Goal: Task Accomplishment & Management: Complete application form

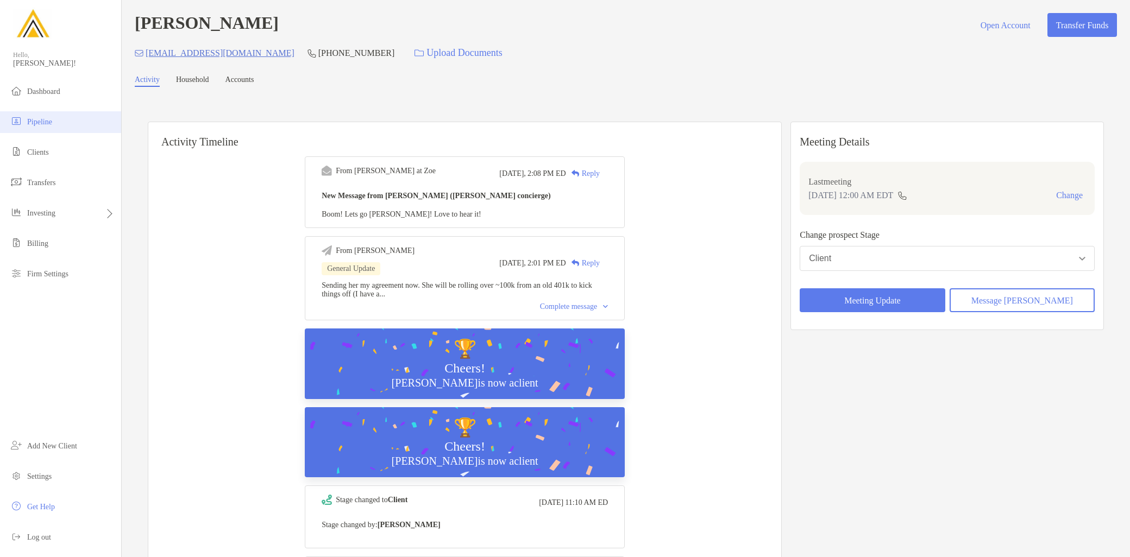
click at [52, 118] on span "Pipeline" at bounding box center [39, 122] width 25 height 8
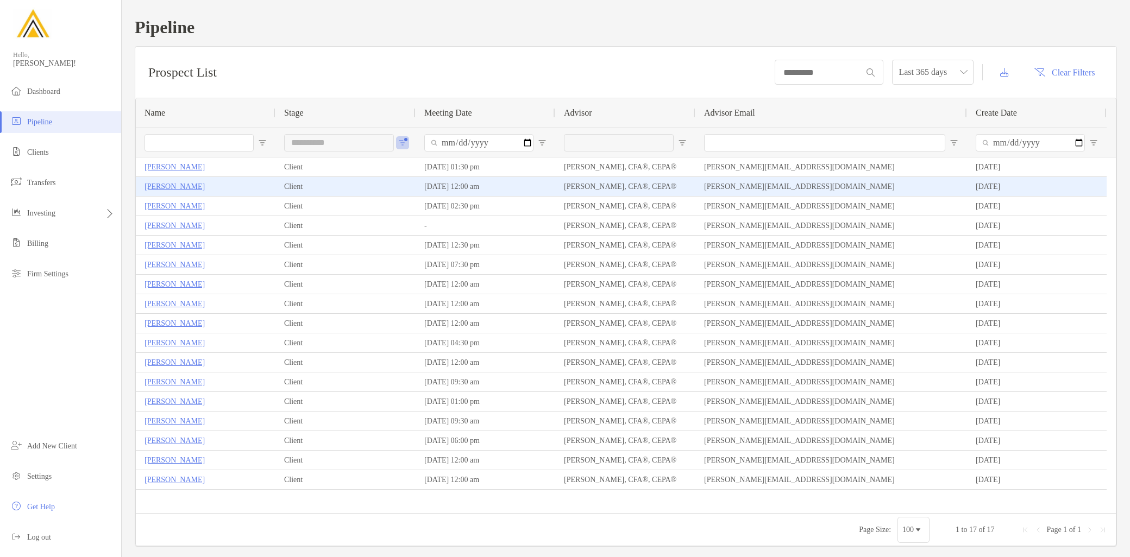
click at [175, 187] on p "[PERSON_NAME]" at bounding box center [174, 187] width 60 height 14
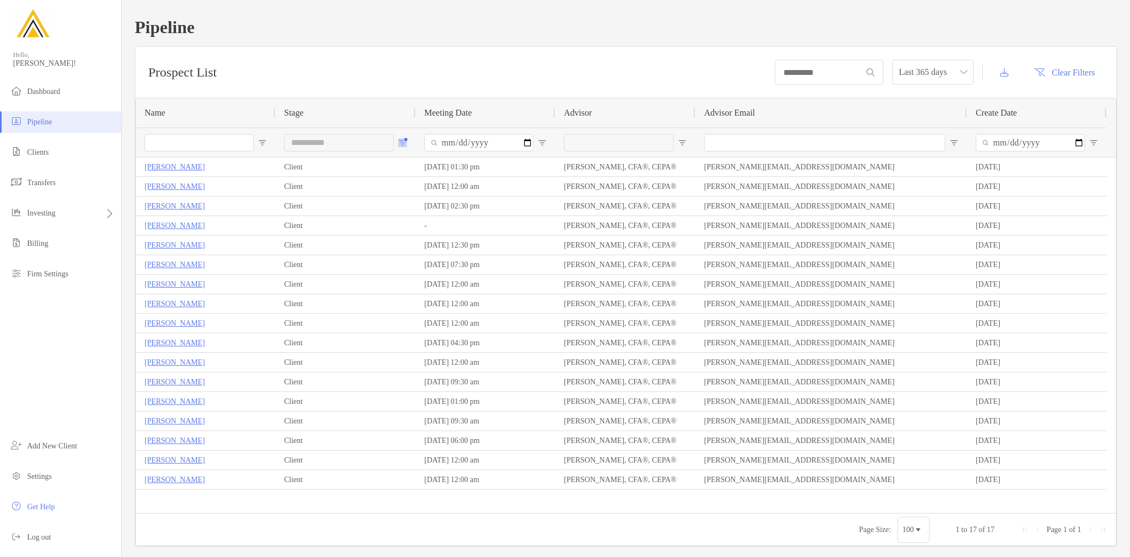
click at [402, 143] on span "Open Filter Menu" at bounding box center [402, 142] width 9 height 9
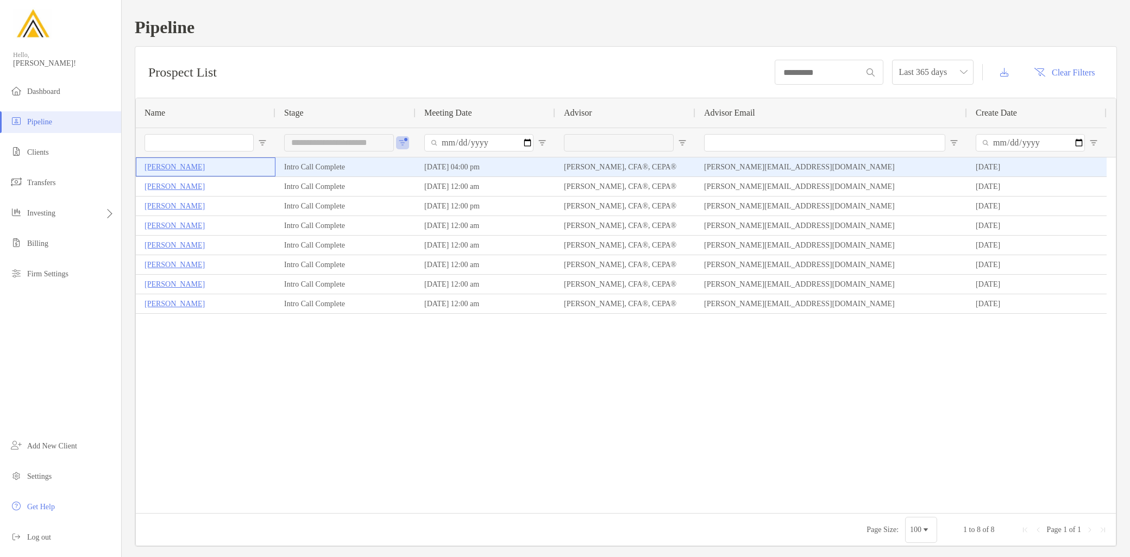
click at [176, 168] on p "Kevin Winnie" at bounding box center [174, 167] width 60 height 14
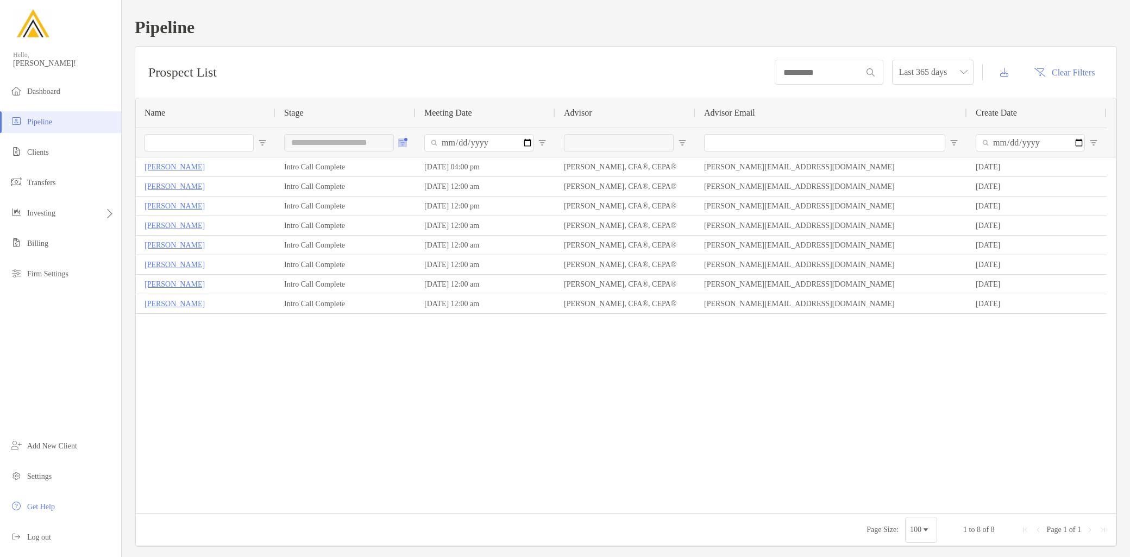
click at [399, 142] on span "Open Filter Menu" at bounding box center [402, 142] width 9 height 9
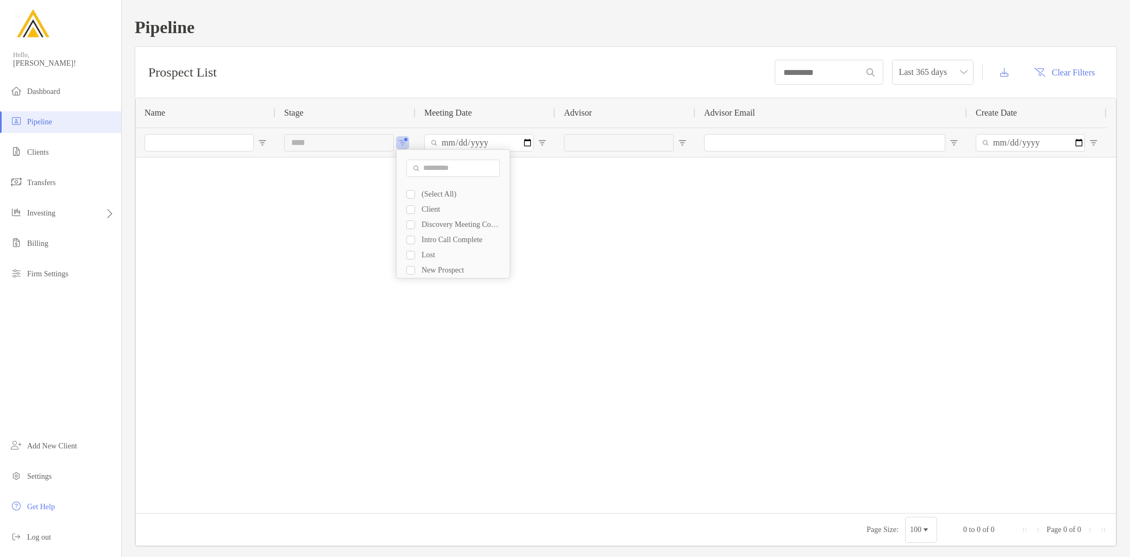
type input "**********"
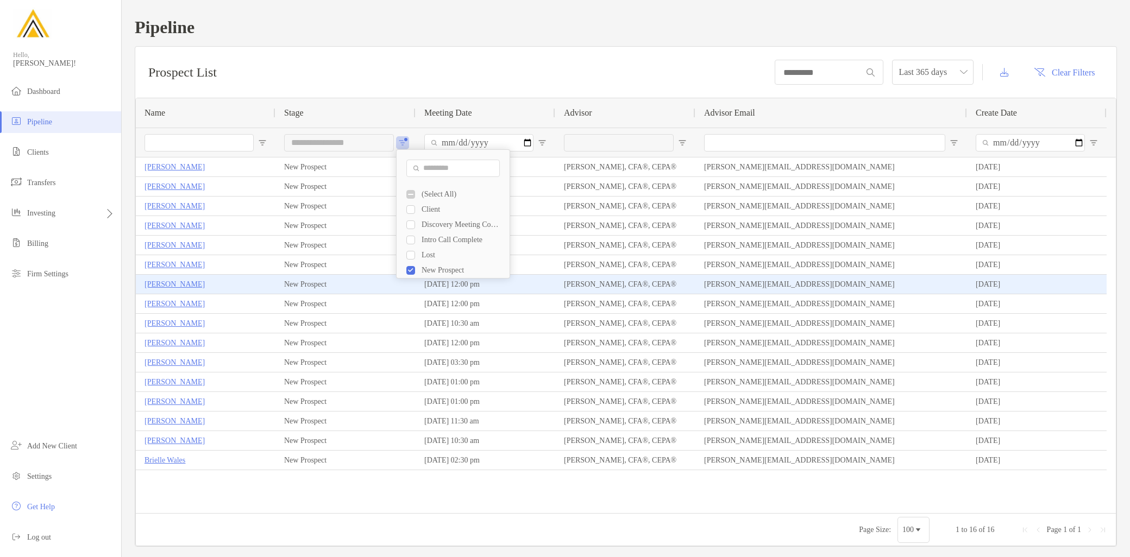
click at [167, 283] on p "Amit Roy" at bounding box center [174, 285] width 60 height 14
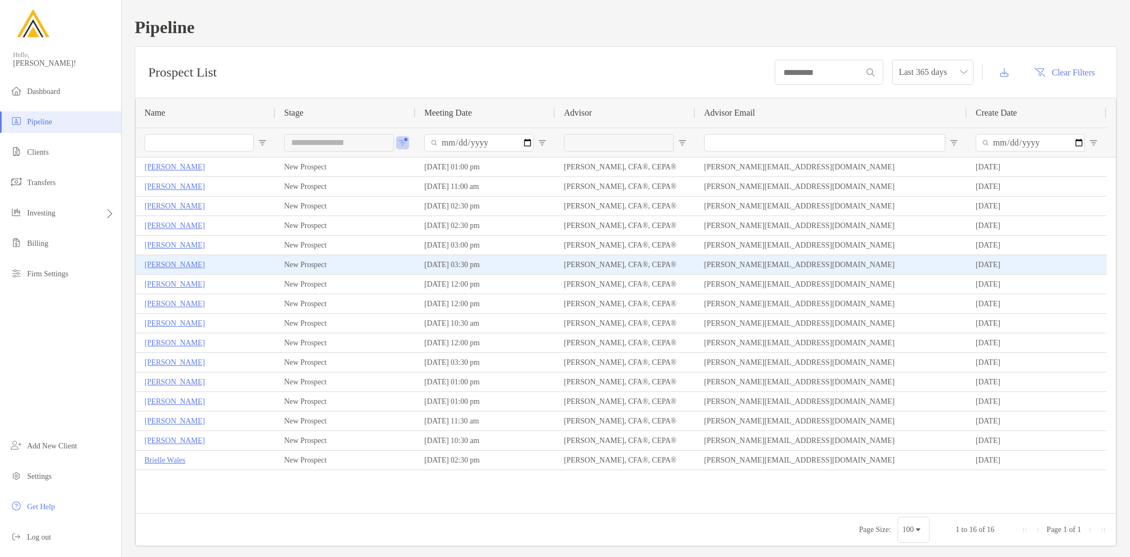
click at [164, 264] on p "Jay Camoney" at bounding box center [174, 265] width 60 height 14
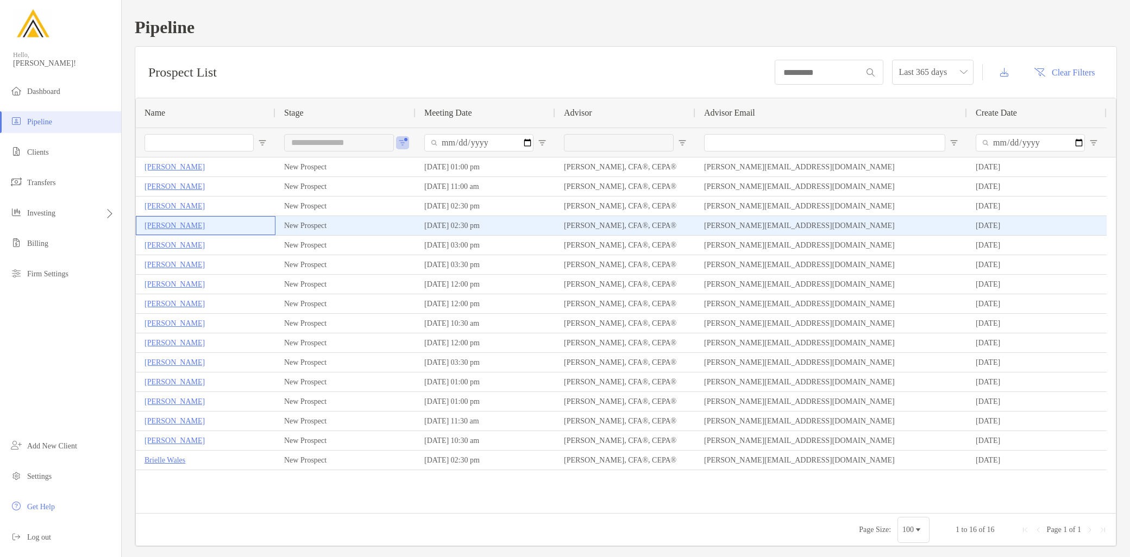
click at [188, 226] on p "Kristina Shiroka" at bounding box center [174, 226] width 60 height 14
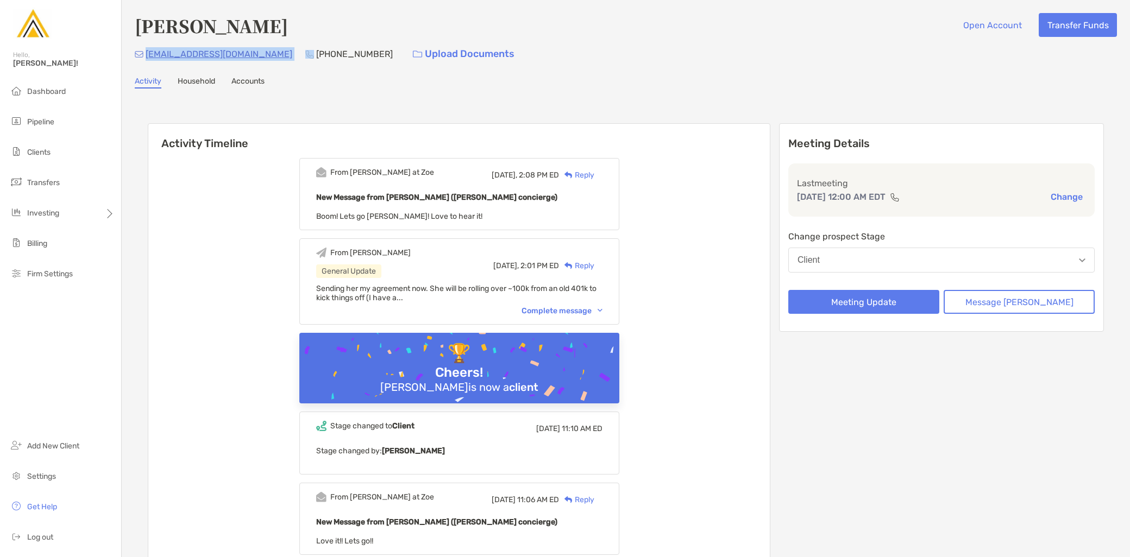
drag, startPoint x: 269, startPoint y: 51, endPoint x: 147, endPoint y: 55, distance: 122.8
click at [147, 55] on div "wildernesswitch@gmail.com (386) 624-4123 Upload Documents" at bounding box center [626, 53] width 982 height 23
copy p "[EMAIL_ADDRESS][DOMAIN_NAME]"
click at [253, 82] on link "Accounts" at bounding box center [247, 83] width 33 height 12
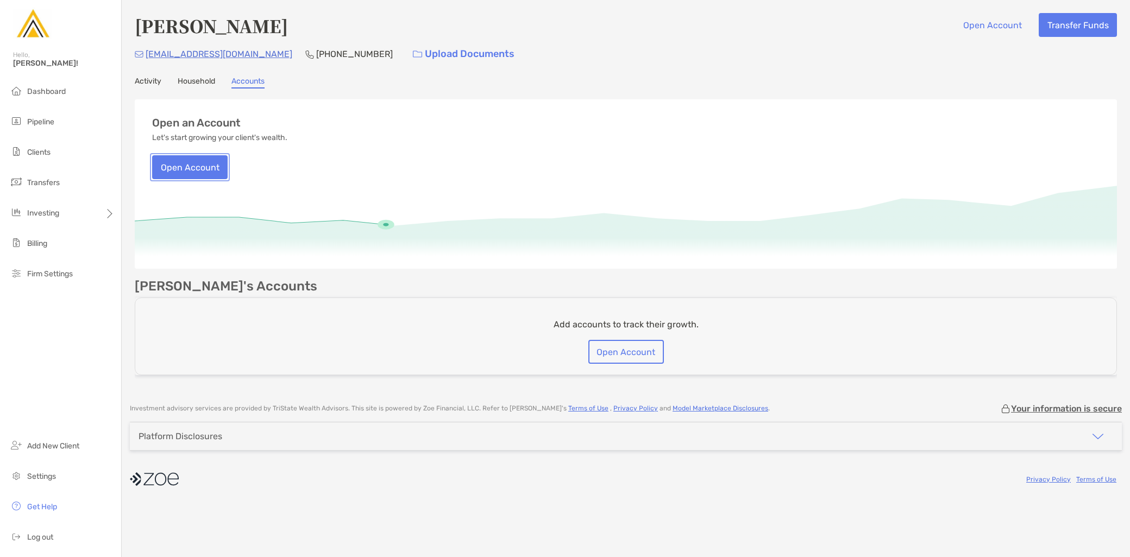
click at [207, 170] on button "Open Account" at bounding box center [189, 167] width 75 height 24
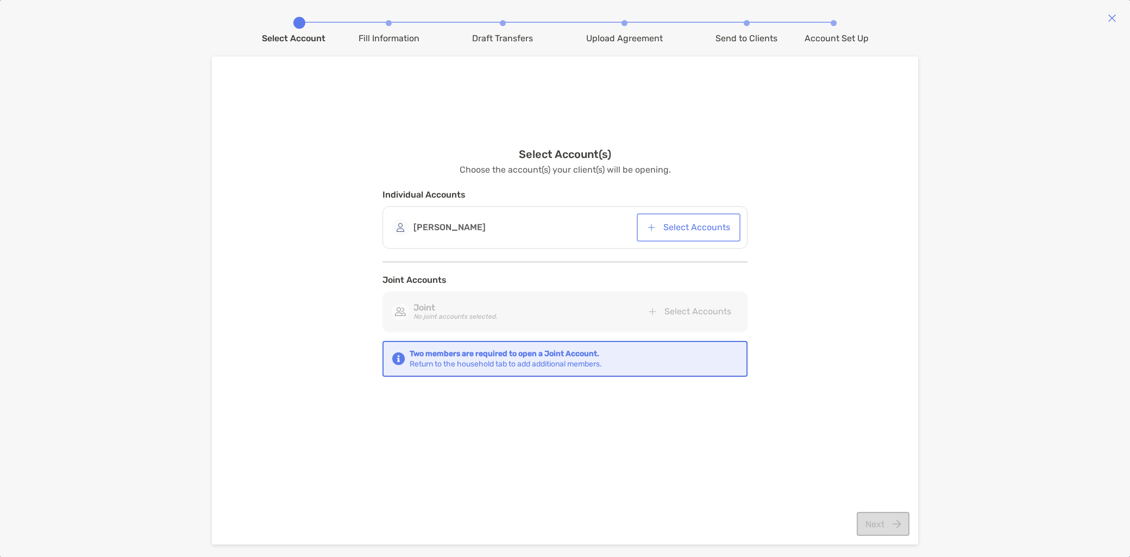
click at [716, 230] on button "Select Accounts" at bounding box center [688, 228] width 99 height 24
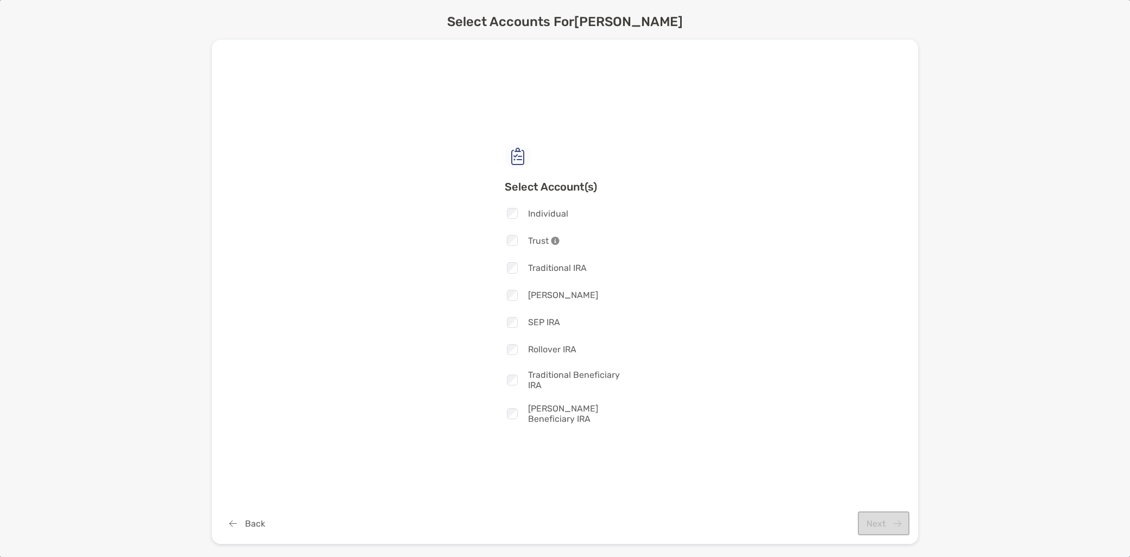
click at [546, 354] on span "Rollover IRA" at bounding box center [552, 349] width 48 height 10
click at [883, 520] on button "Next" at bounding box center [884, 524] width 52 height 24
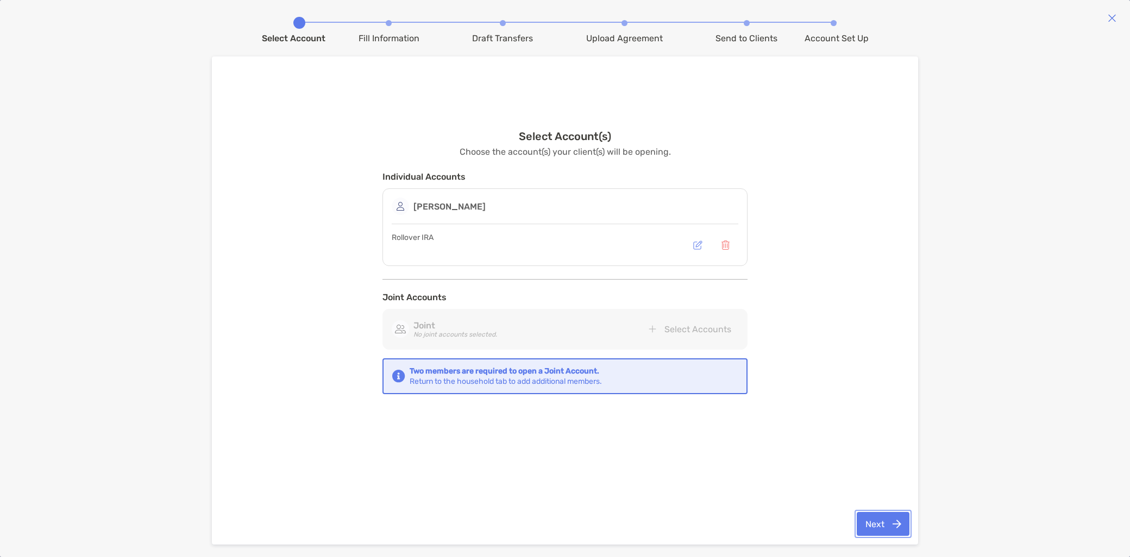
click at [888, 518] on button "Next" at bounding box center [882, 524] width 53 height 24
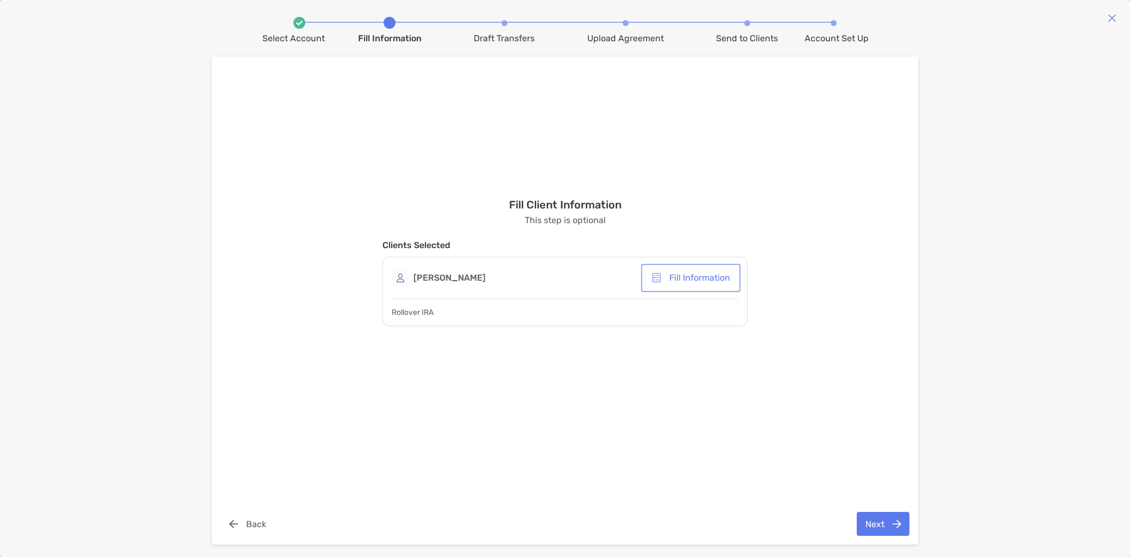
click at [696, 274] on button "Fill Information" at bounding box center [690, 278] width 95 height 24
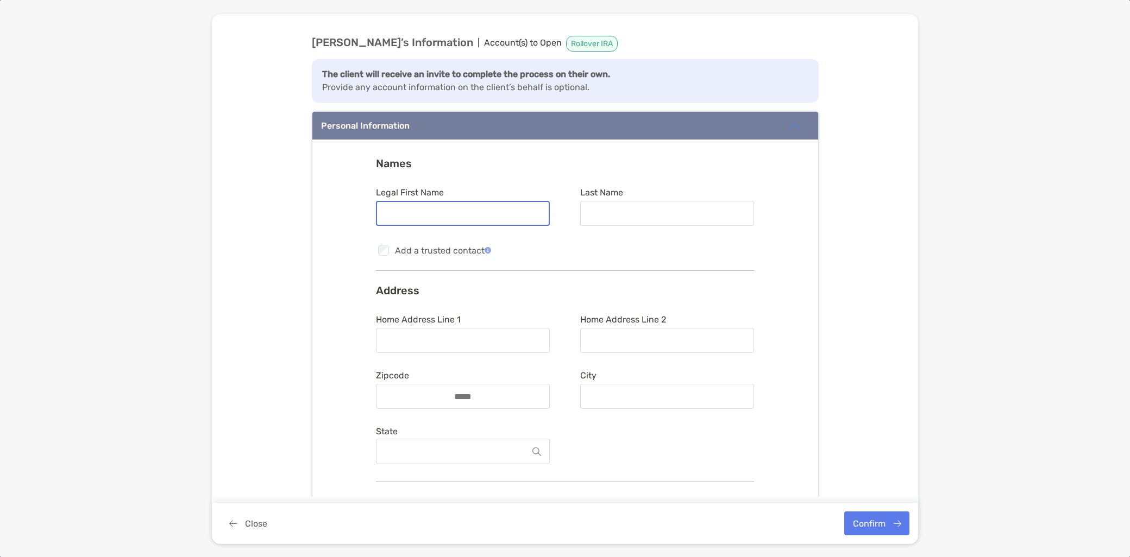
click at [480, 215] on input "Legal First Name" at bounding box center [463, 213] width 172 height 9
type input "***"
type input "*******"
click at [437, 339] on input "Home Address Line 1" at bounding box center [463, 340] width 172 height 9
type input "**********"
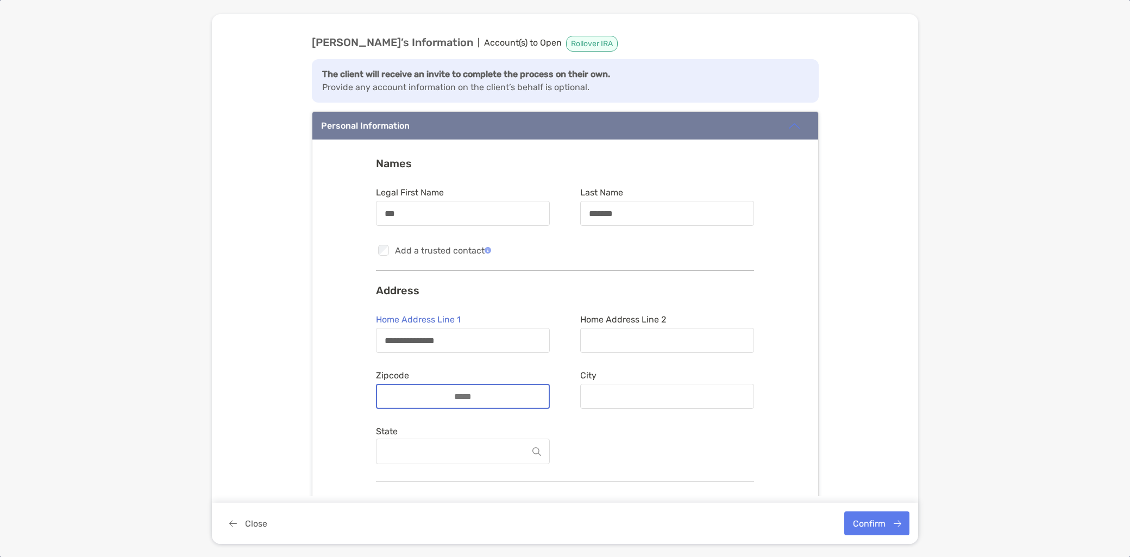
click at [437, 394] on input "Zipcode" at bounding box center [462, 396] width 87 height 9
type input "*****"
type input "**********"
type input "********"
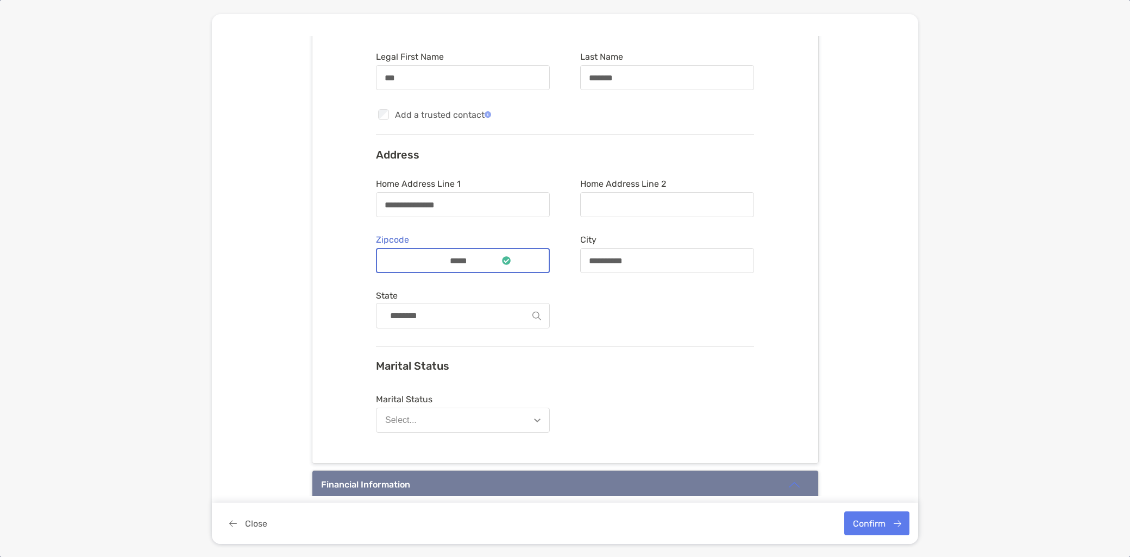
scroll to position [301, 0]
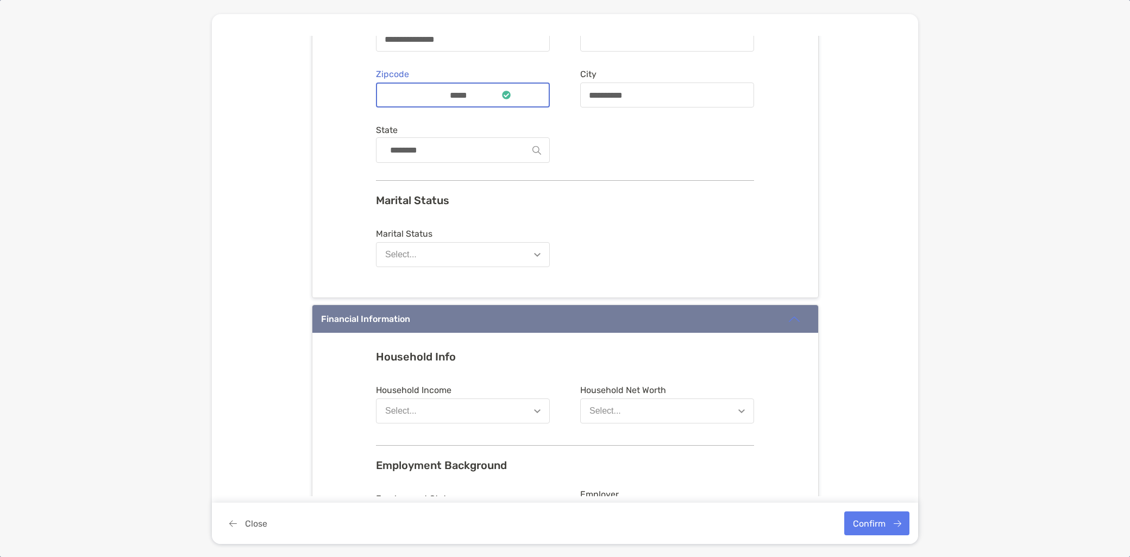
type input "*****"
click at [474, 257] on button "Select..." at bounding box center [463, 254] width 174 height 25
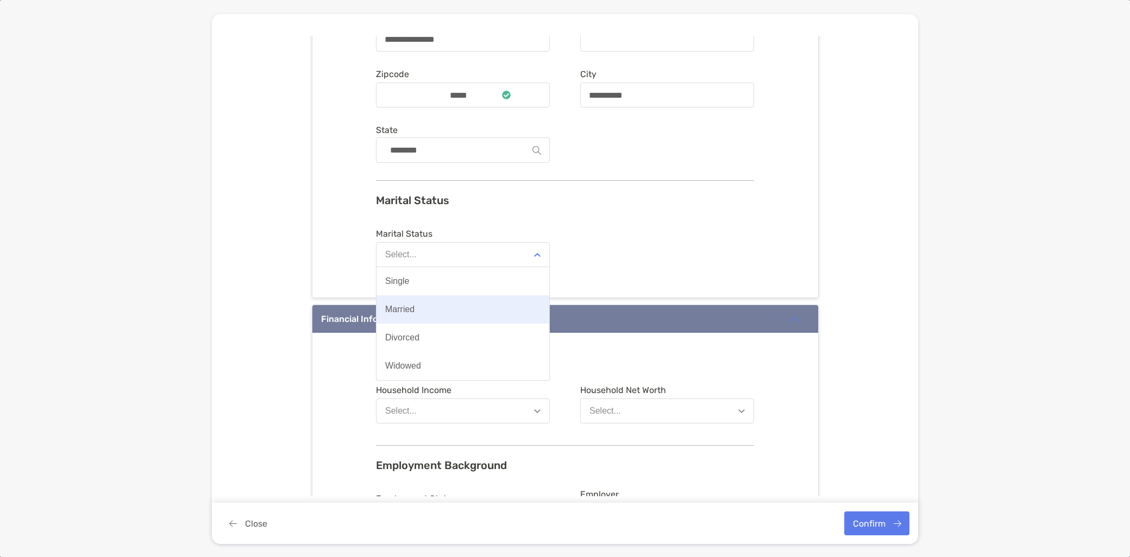
click at [469, 308] on button "Married" at bounding box center [462, 309] width 173 height 28
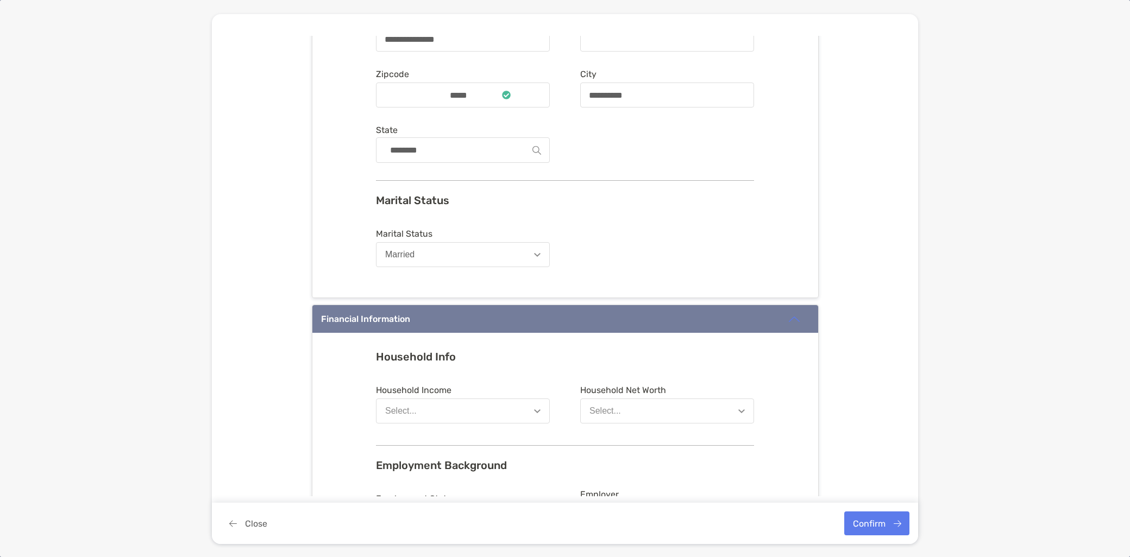
click at [506, 414] on button "Select..." at bounding box center [463, 411] width 174 height 25
click at [481, 491] on button "$50,001 - $100,000" at bounding box center [462, 494] width 173 height 28
click at [684, 403] on button "Select..." at bounding box center [667, 411] width 174 height 25
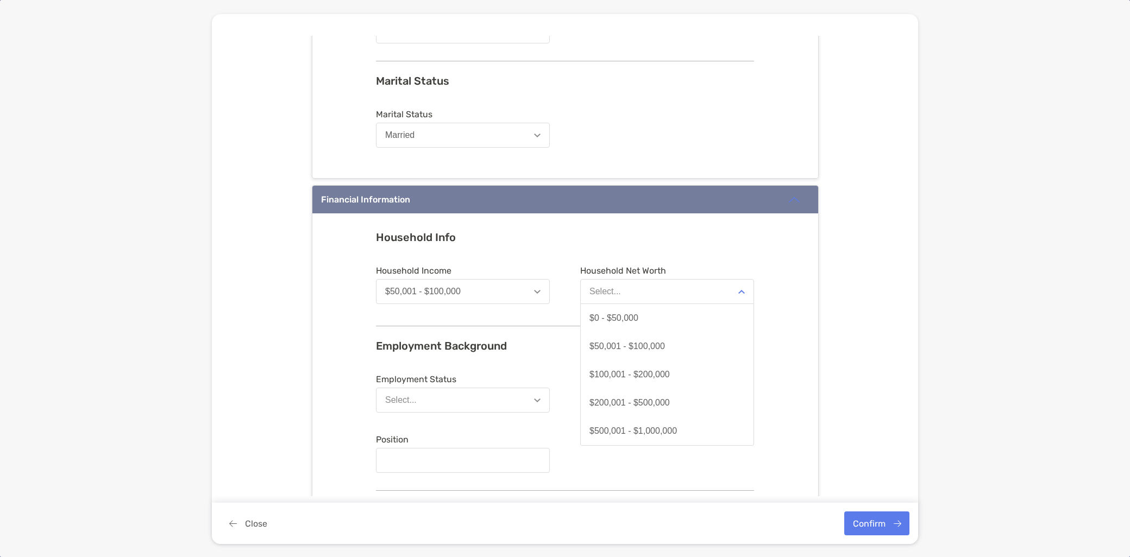
scroll to position [422, 0]
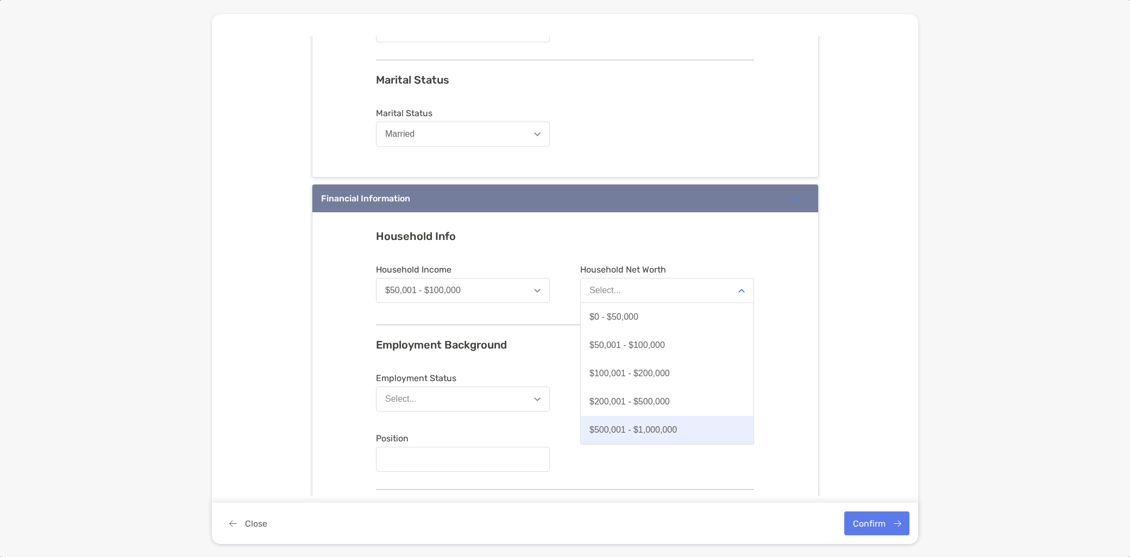
click at [648, 430] on div "$500,001 - $1,000,000" at bounding box center [632, 430] width 87 height 10
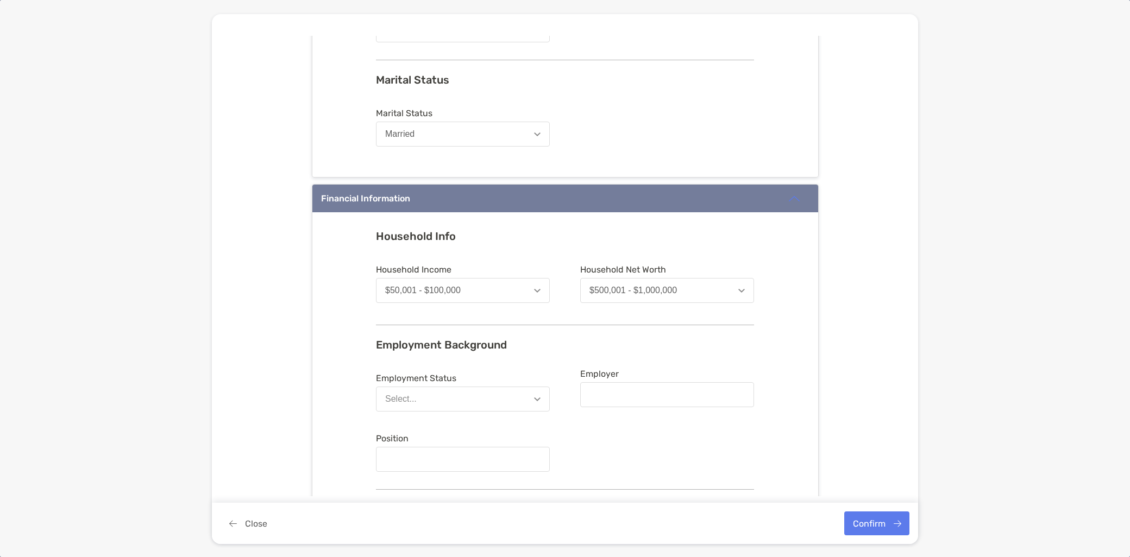
click at [430, 405] on button "Select..." at bounding box center [463, 399] width 174 height 25
click at [440, 425] on button "Employed" at bounding box center [462, 426] width 173 height 28
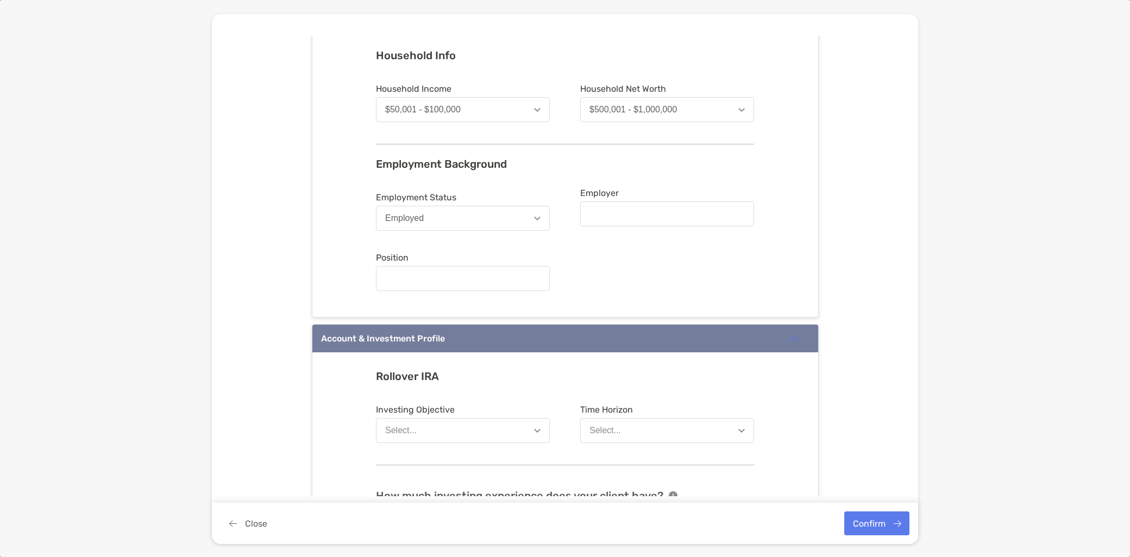
scroll to position [603, 0]
click at [509, 430] on button "Select..." at bounding box center [463, 430] width 174 height 25
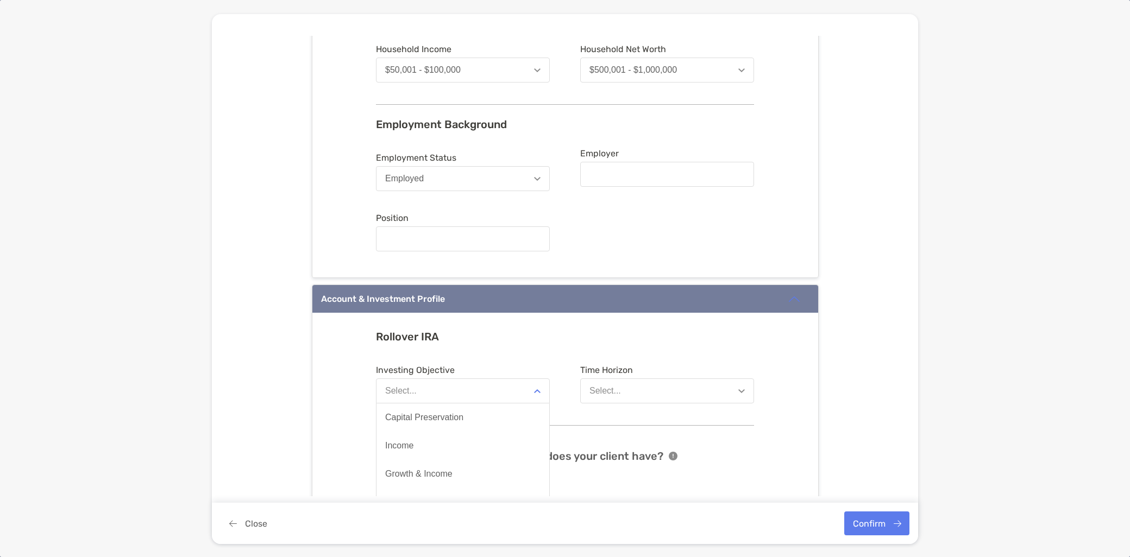
scroll to position [664, 0]
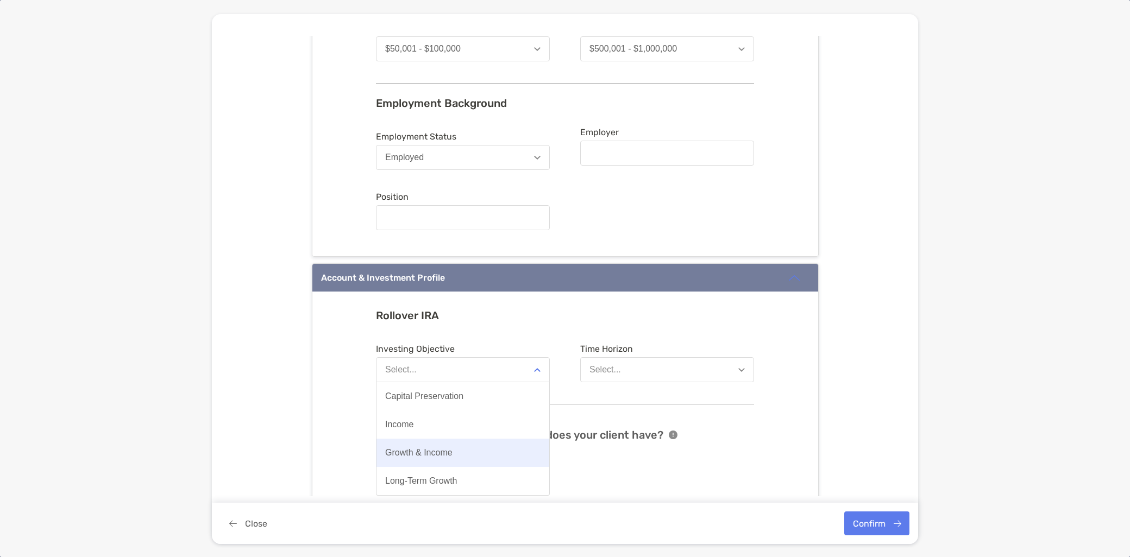
click at [497, 449] on button "Growth & Income" at bounding box center [462, 453] width 173 height 28
click at [682, 365] on button "Select..." at bounding box center [667, 369] width 174 height 25
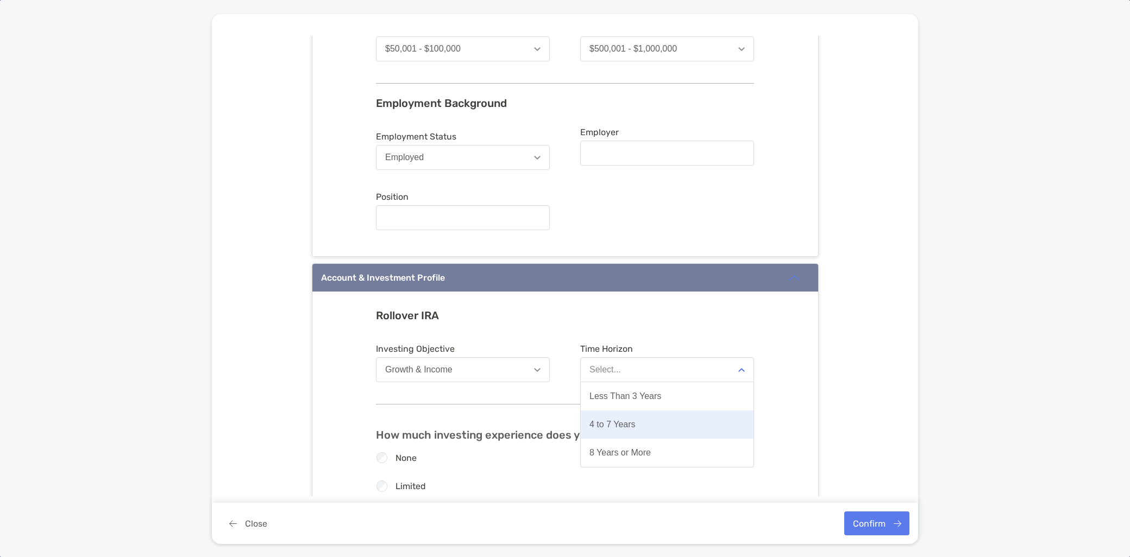
click at [670, 418] on button "4 to 7 Years" at bounding box center [667, 425] width 173 height 28
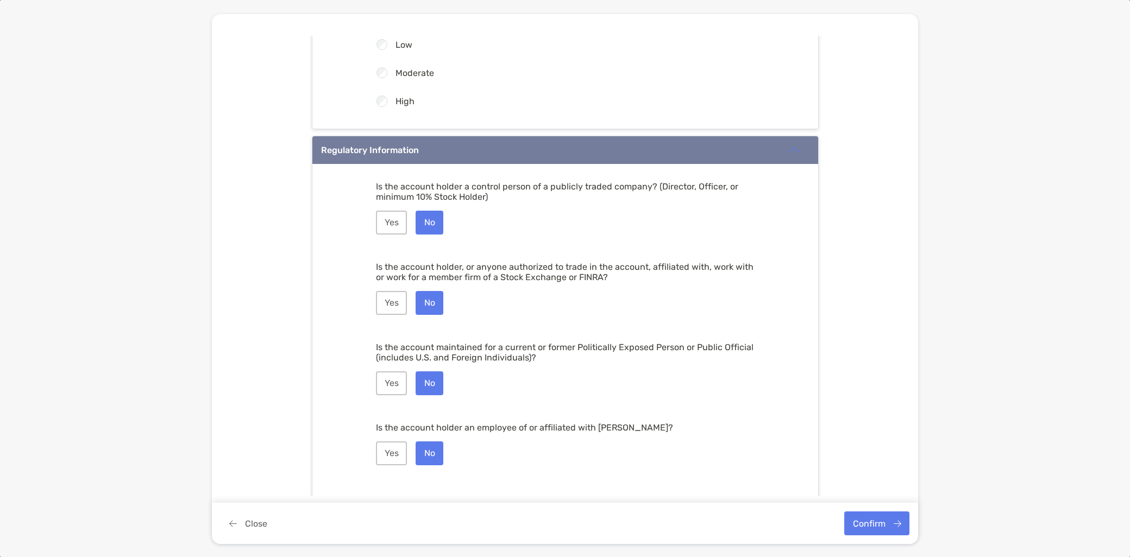
scroll to position [1247, 0]
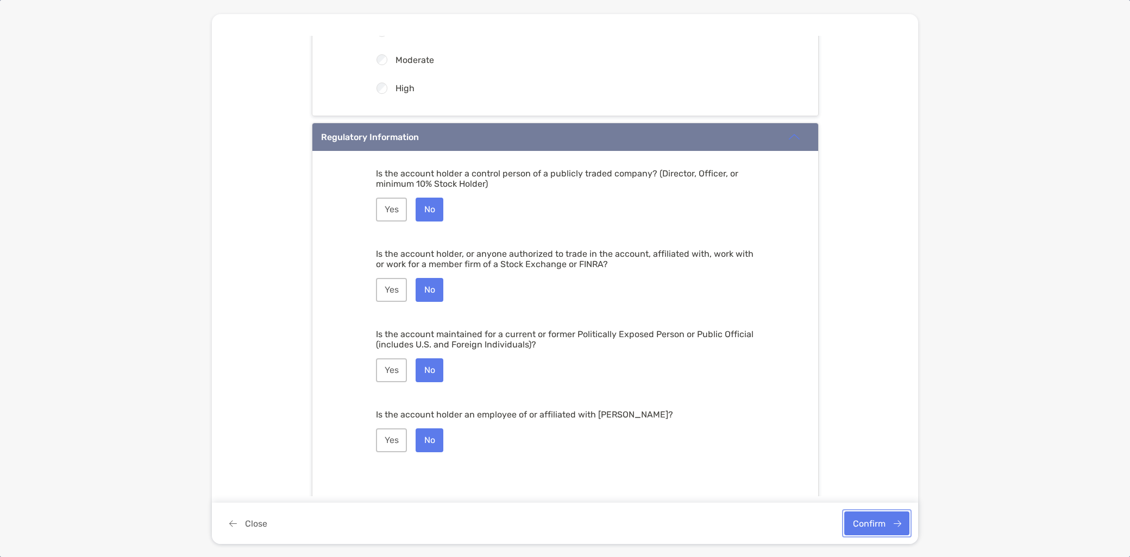
click at [873, 527] on button "Confirm" at bounding box center [876, 524] width 65 height 24
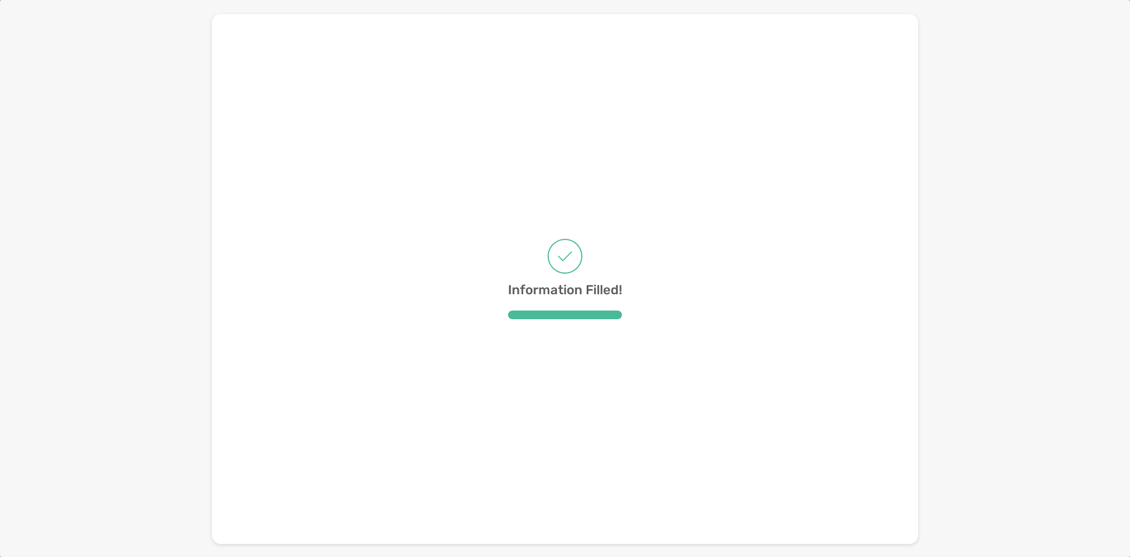
scroll to position [0, 0]
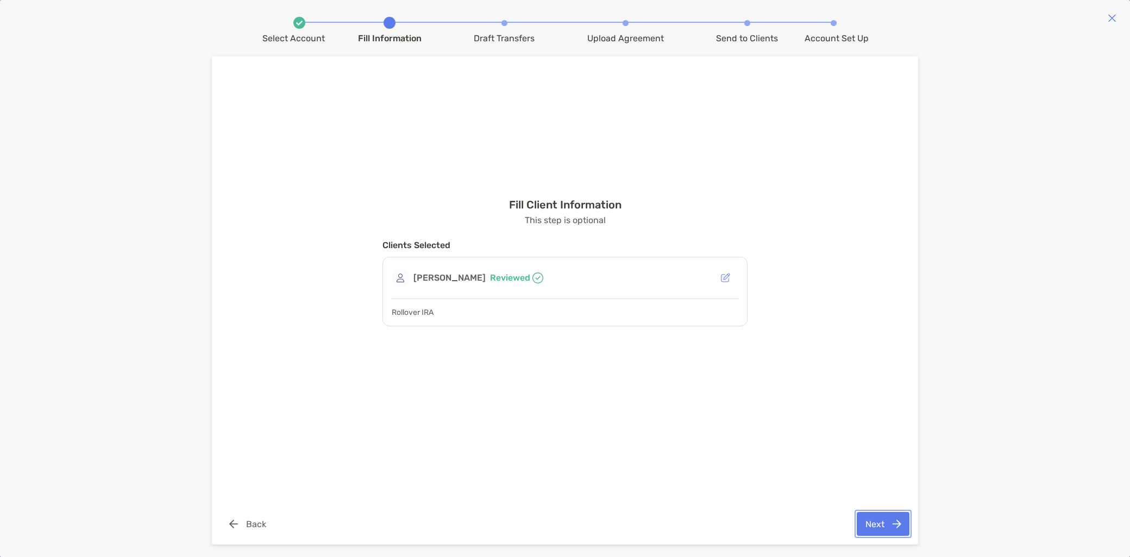
click at [875, 524] on button "Next" at bounding box center [882, 524] width 53 height 24
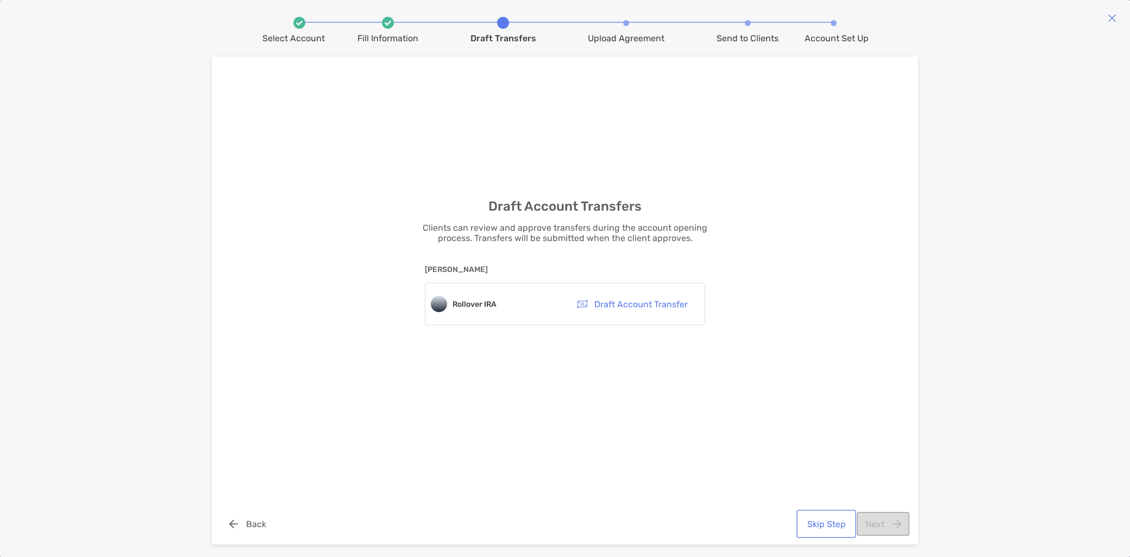
click at [836, 521] on button "Skip Step" at bounding box center [825, 524] width 55 height 24
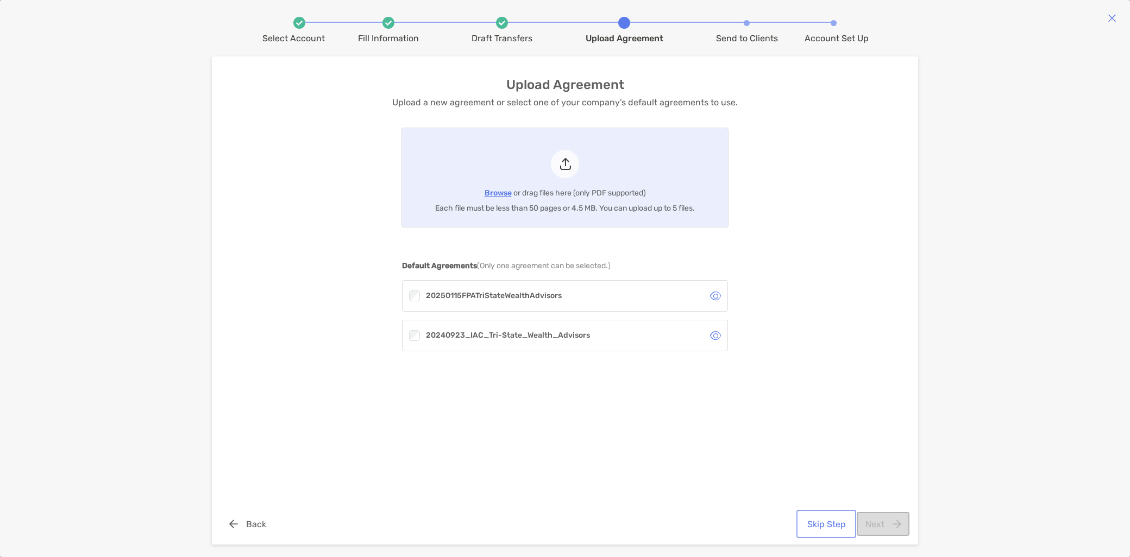
click at [834, 525] on button "Skip Step" at bounding box center [825, 524] width 55 height 24
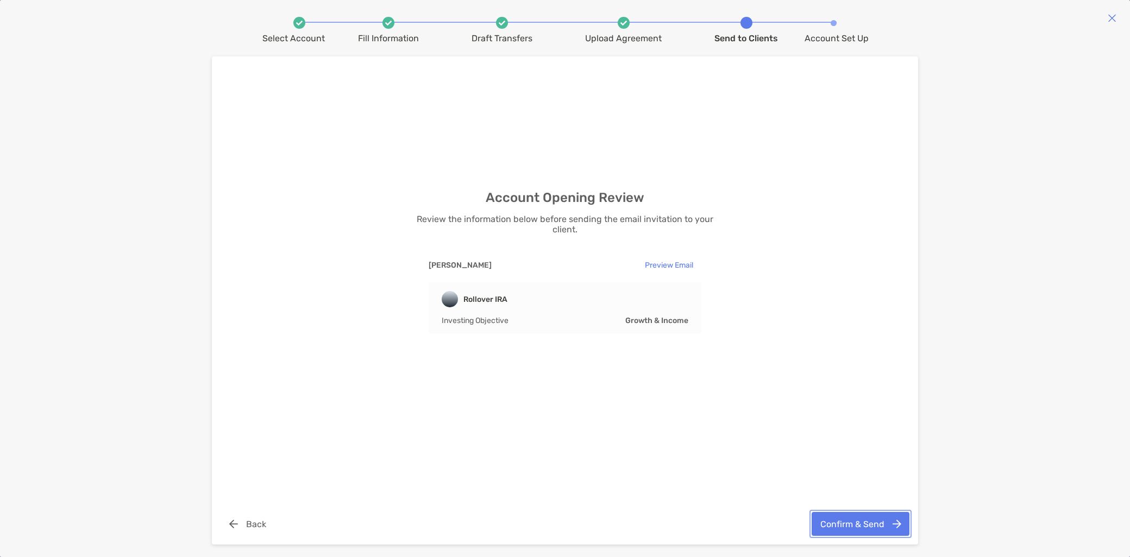
click at [868, 531] on button "Confirm & Send" at bounding box center [860, 524] width 98 height 24
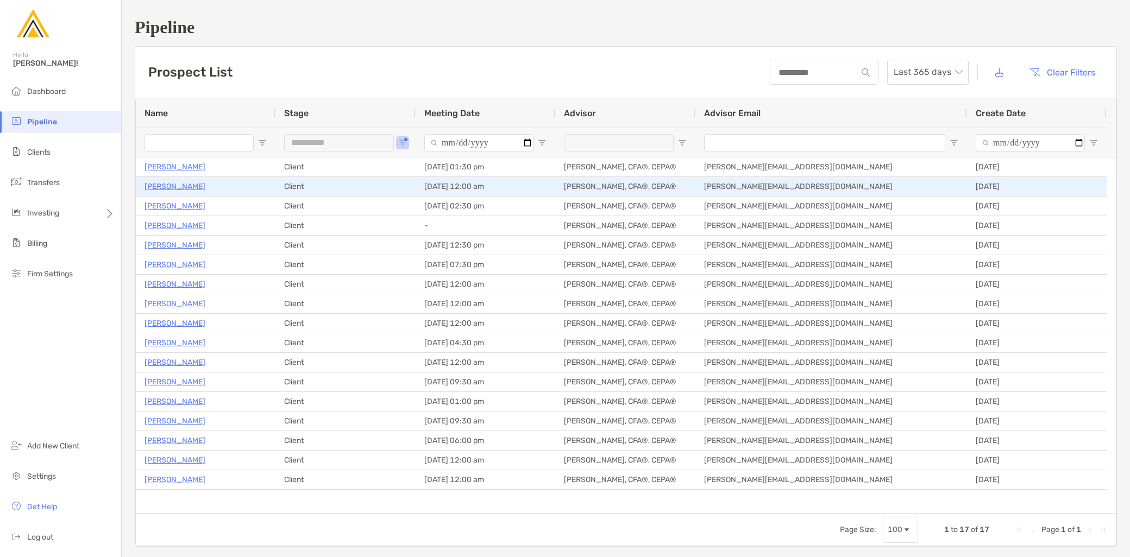
click at [180, 182] on p "[PERSON_NAME]" at bounding box center [174, 187] width 61 height 14
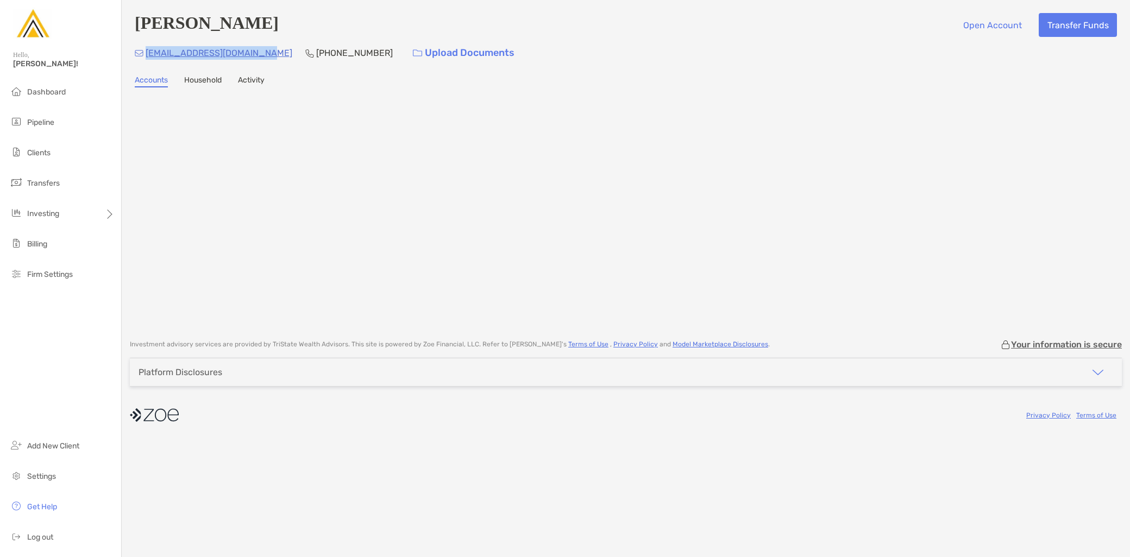
drag, startPoint x: 262, startPoint y: 56, endPoint x: 142, endPoint y: 60, distance: 119.6
click at [142, 60] on div "[EMAIL_ADDRESS][DOMAIN_NAME] [PHONE_NUMBER] Upload Documents" at bounding box center [626, 52] width 982 height 23
copy p "[EMAIL_ADDRESS][DOMAIN_NAME]"
